Goal: Navigation & Orientation: Find specific page/section

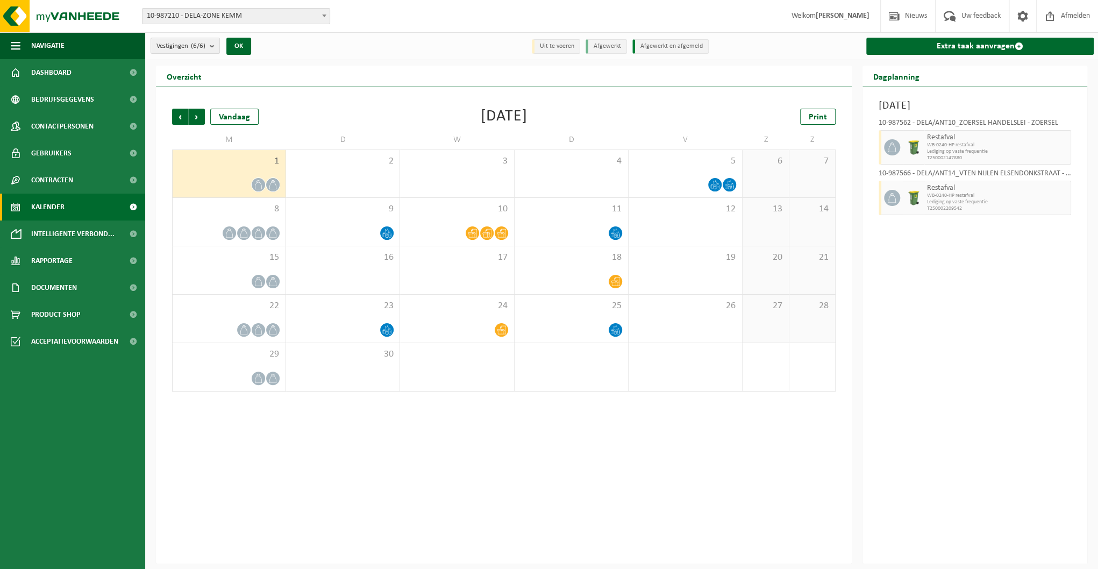
click at [67, 208] on link "Kalender" at bounding box center [72, 207] width 145 height 27
click at [54, 151] on span "Gebruikers" at bounding box center [51, 153] width 40 height 27
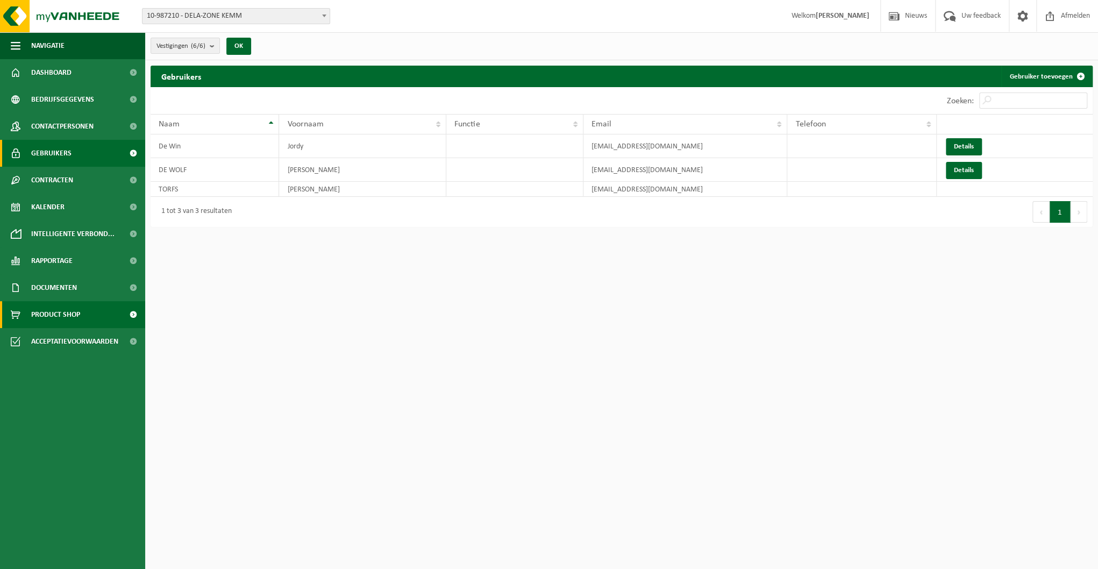
click at [61, 311] on span "Product Shop" at bounding box center [55, 314] width 49 height 27
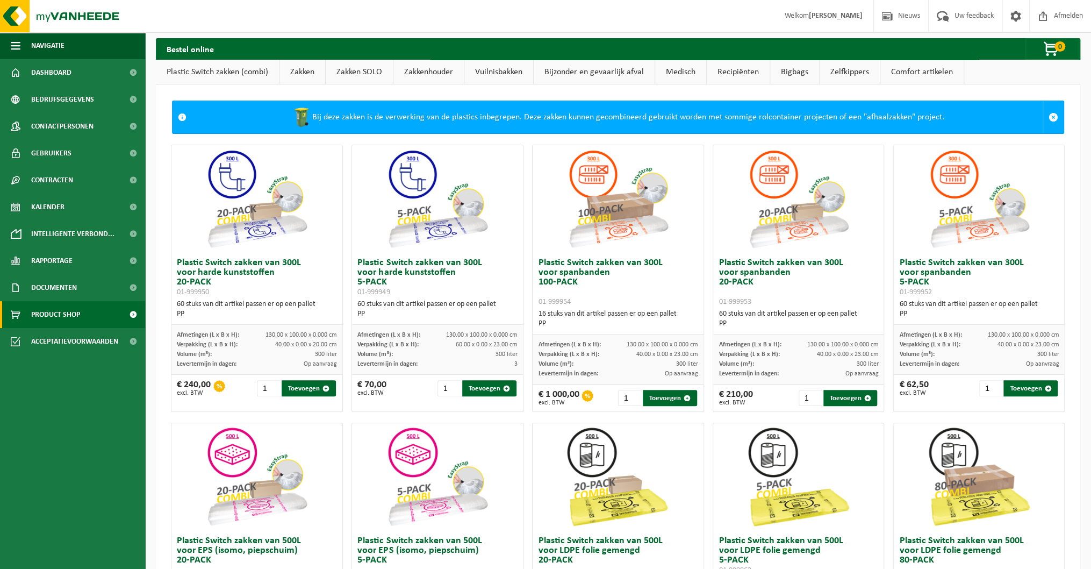
click at [44, 285] on span "Documenten" at bounding box center [54, 287] width 46 height 27
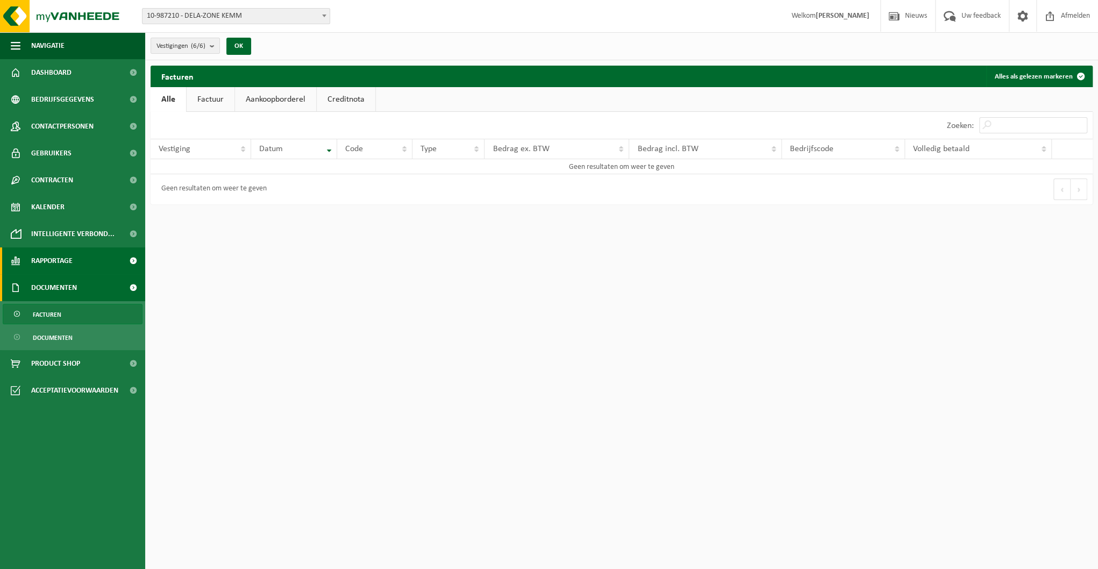
click at [52, 255] on span "Rapportage" at bounding box center [51, 260] width 41 height 27
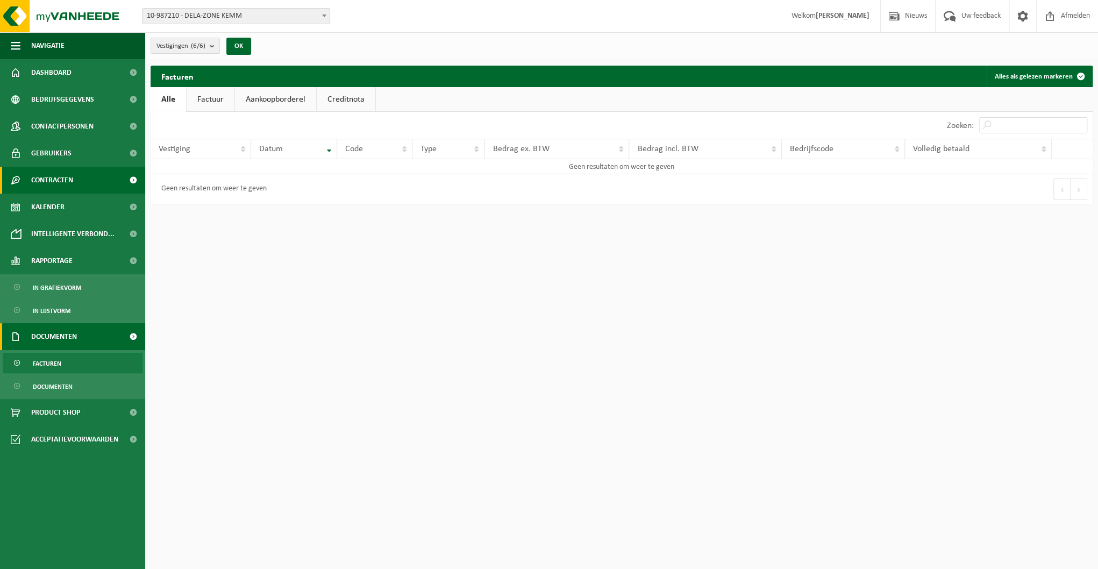
click at [40, 174] on span "Contracten" at bounding box center [52, 180] width 42 height 27
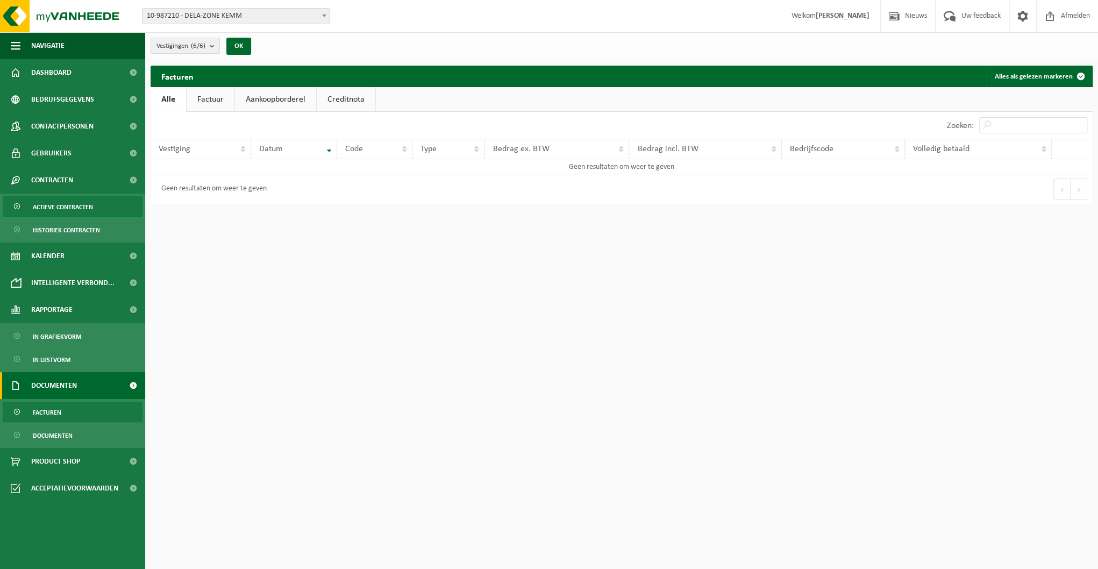
click at [65, 207] on span "Actieve contracten" at bounding box center [63, 207] width 60 height 20
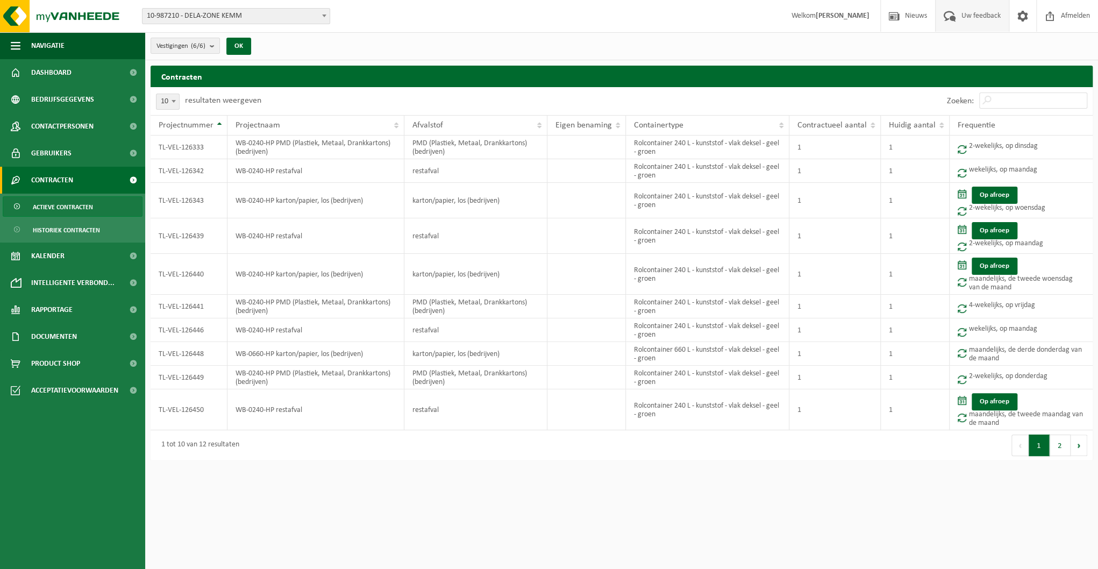
drag, startPoint x: 974, startPoint y: 12, endPoint x: 979, endPoint y: 13, distance: 5.4
click at [974, 13] on span "Uw feedback" at bounding box center [980, 16] width 45 height 32
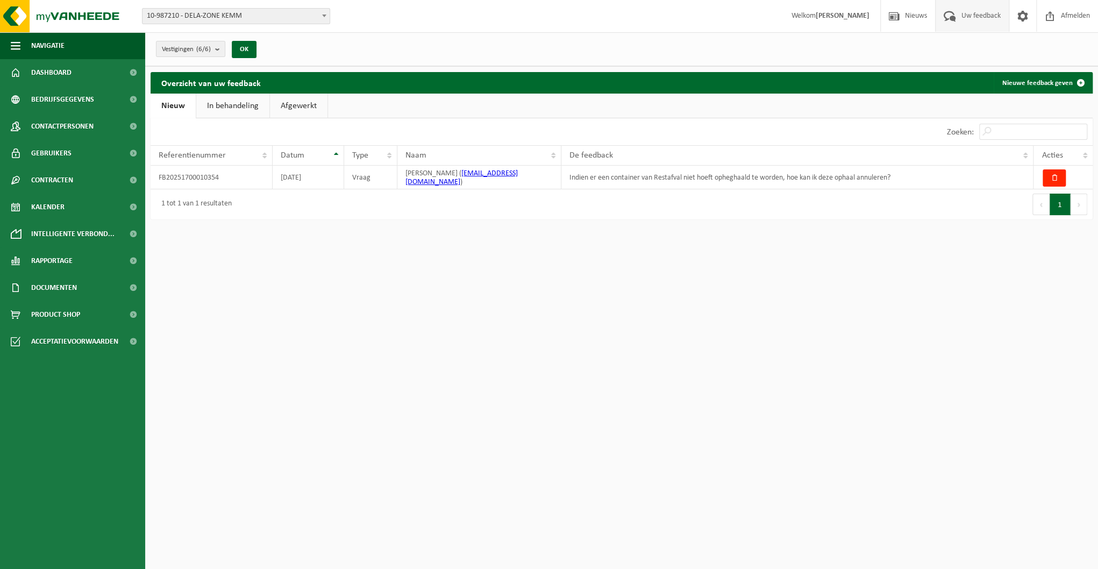
click at [613, 248] on html "Vestiging: 10-987210 - DELA-ZONE KEMM 10-987562 - DELA/ANT10_ZOERSEL HANDELSLEI…" at bounding box center [549, 284] width 1098 height 569
